Goal: Information Seeking & Learning: Learn about a topic

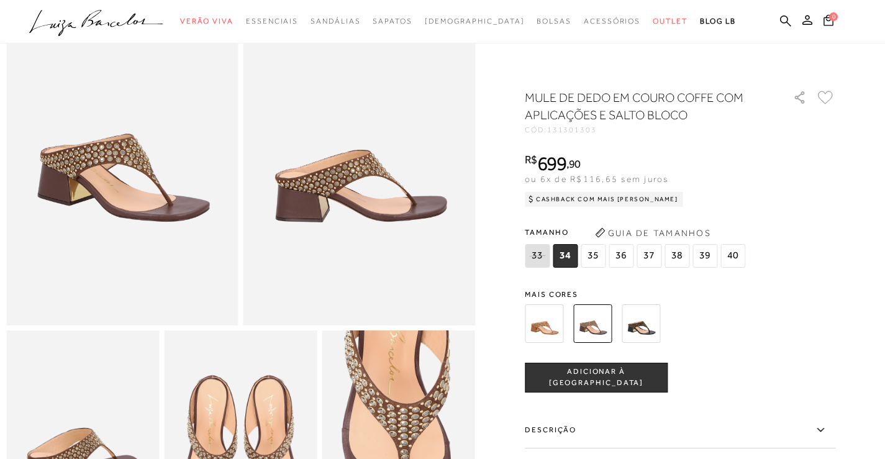
scroll to position [186, 0]
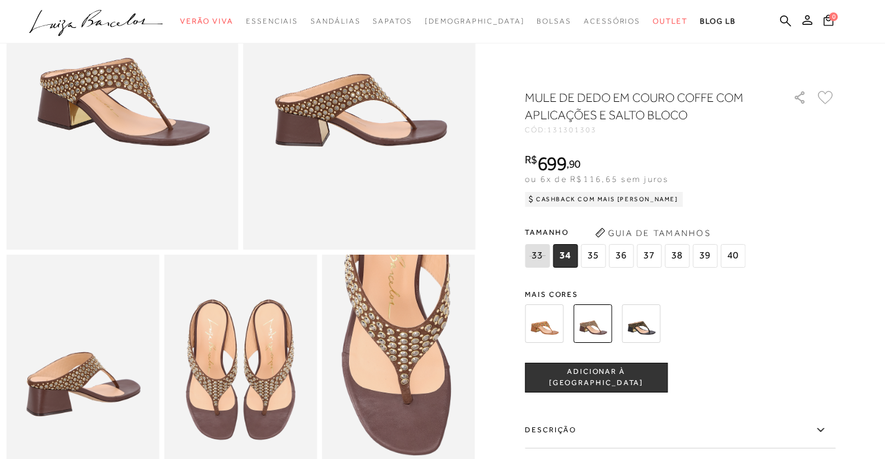
click at [639, 328] on img at bounding box center [641, 323] width 39 height 39
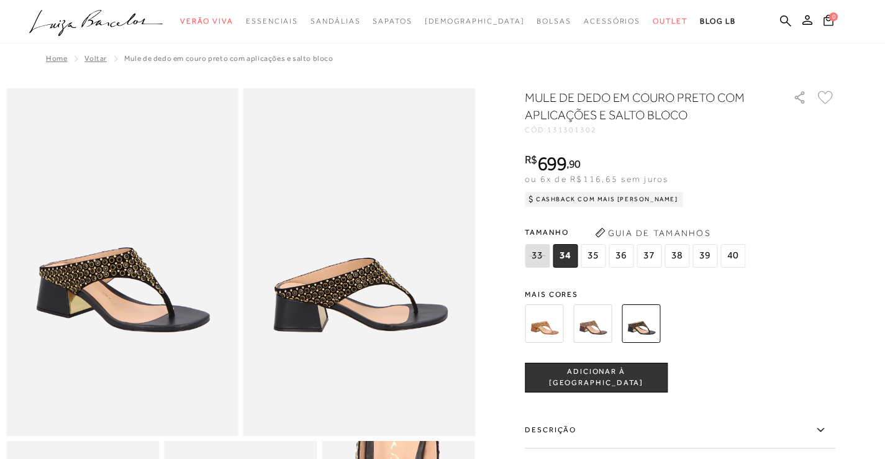
scroll to position [186, 0]
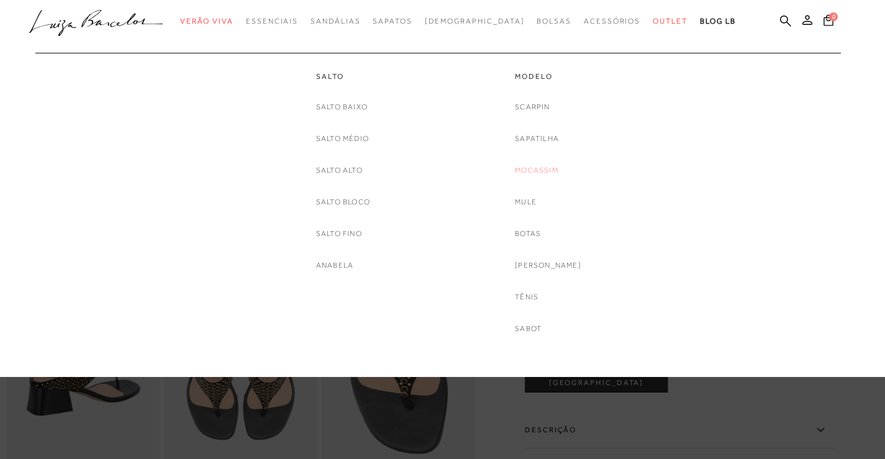
click at [558, 167] on link "Mocassim" at bounding box center [536, 170] width 43 height 13
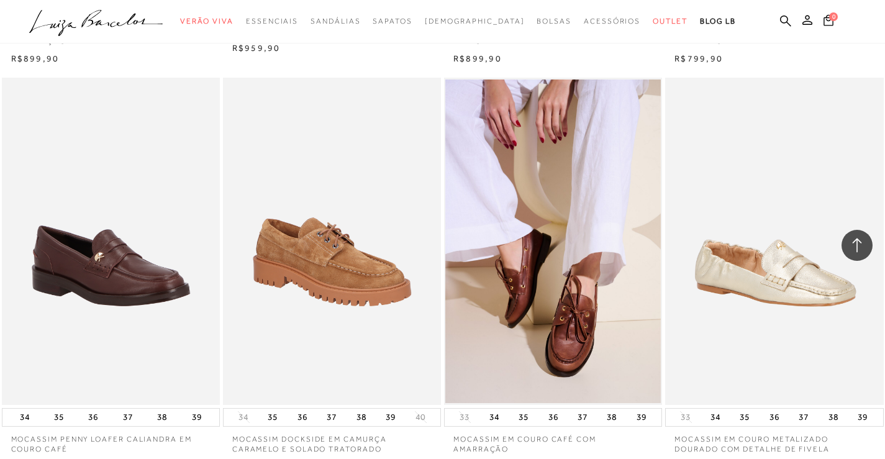
scroll to position [2299, 0]
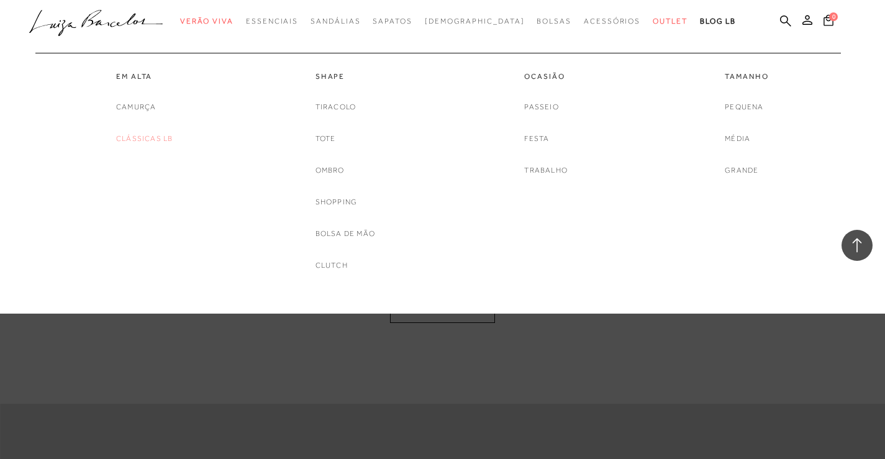
click at [157, 139] on link "Clássicas LB" at bounding box center [144, 138] width 57 height 13
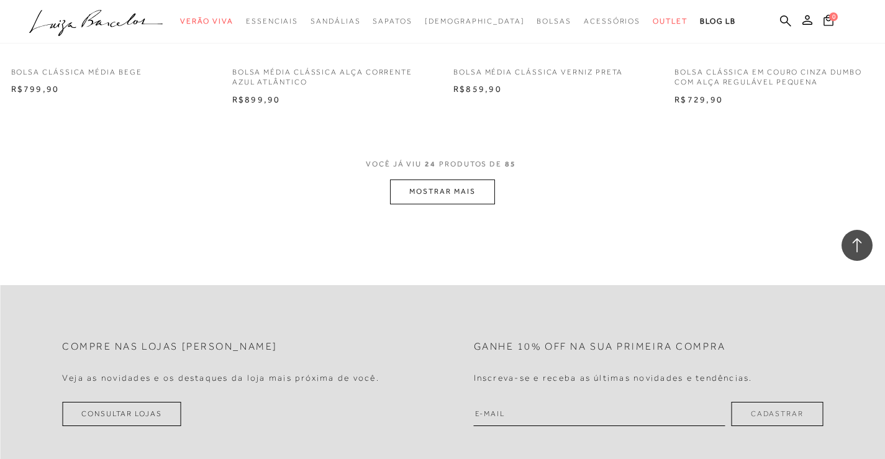
scroll to position [2423, 0]
